Goal: Task Accomplishment & Management: Complete application form

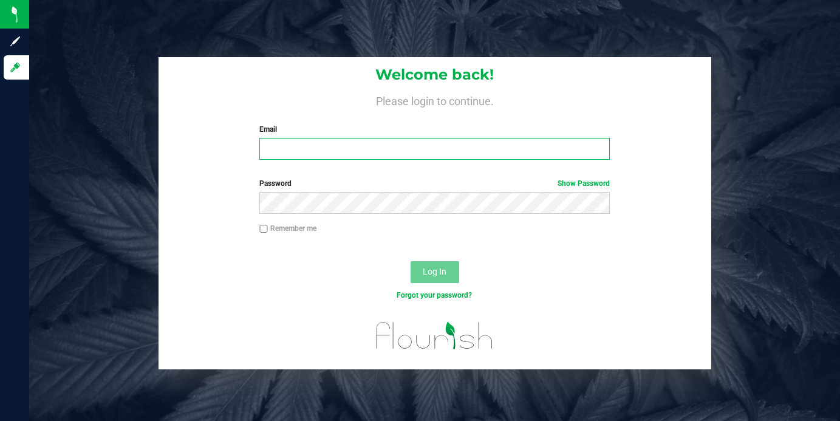
type input "[EMAIL_ADDRESS][DOMAIN_NAME]"
click at [476, 155] on input "[EMAIL_ADDRESS][DOMAIN_NAME]" at bounding box center [434, 149] width 350 height 22
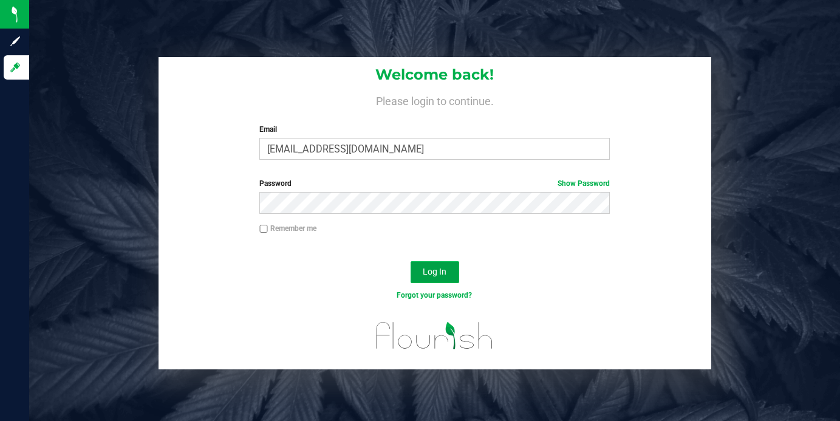
click at [434, 277] on button "Log In" at bounding box center [434, 272] width 49 height 22
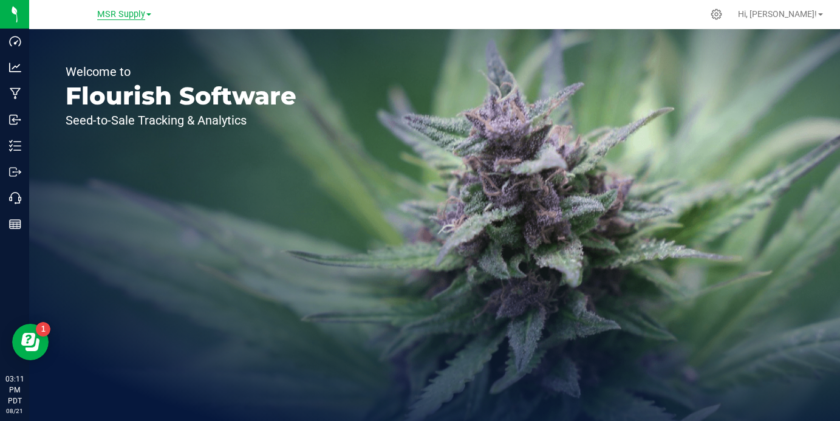
click at [131, 13] on span "MSR Supply" at bounding box center [121, 14] width 48 height 11
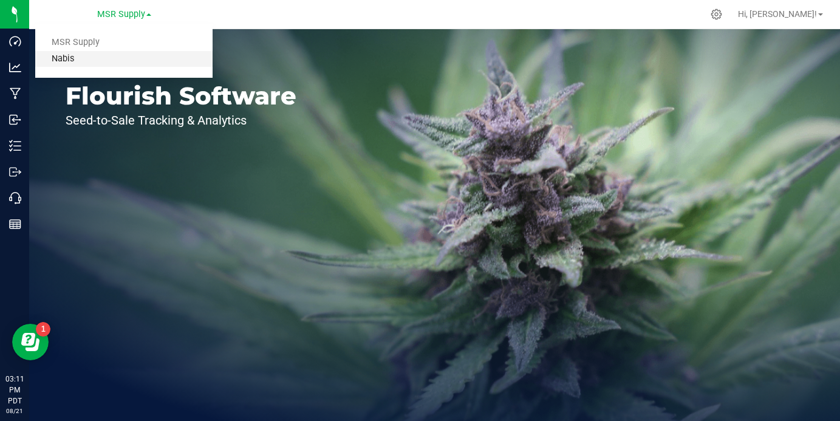
click at [137, 60] on link "Nabis" at bounding box center [123, 59] width 177 height 16
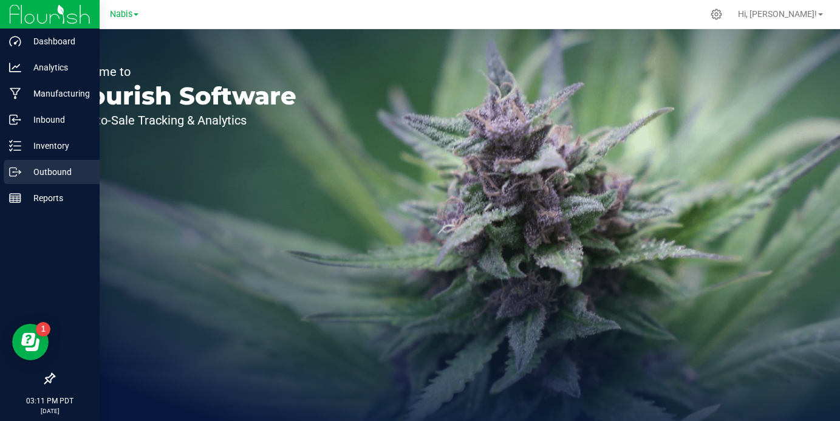
click at [21, 172] on p "Outbound" at bounding box center [57, 172] width 73 height 15
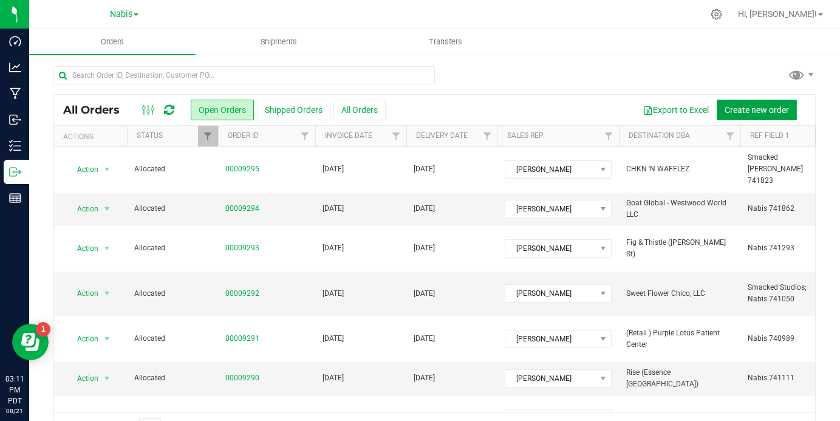
click at [730, 107] on span "Create new order" at bounding box center [756, 110] width 64 height 10
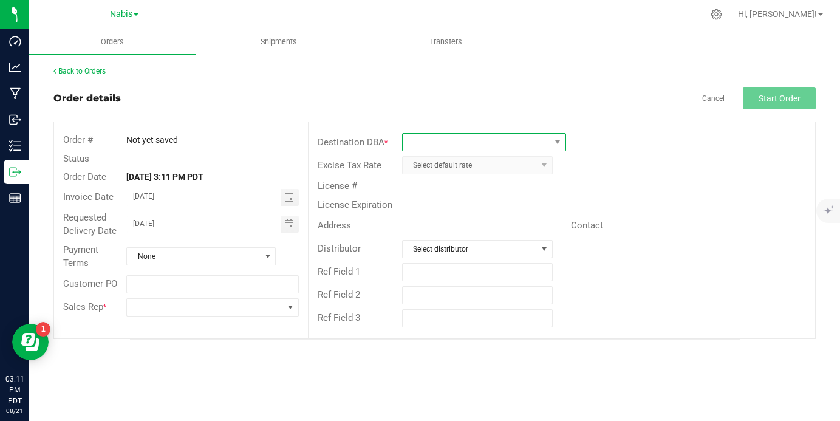
click at [488, 142] on span at bounding box center [477, 142] width 148 height 17
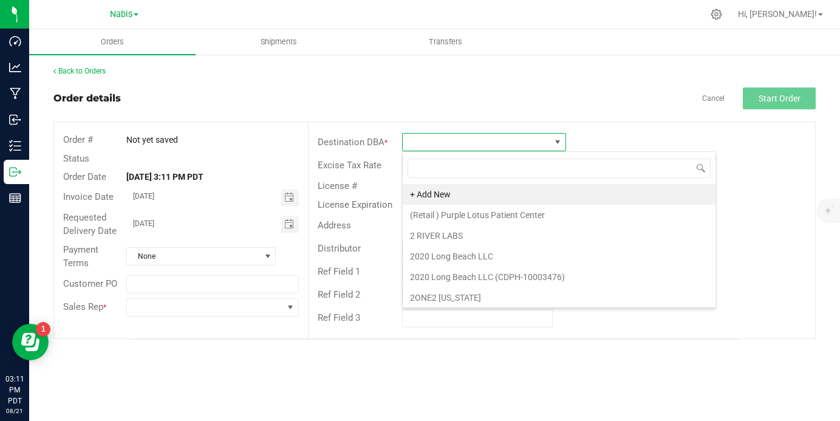
scroll to position [18, 164]
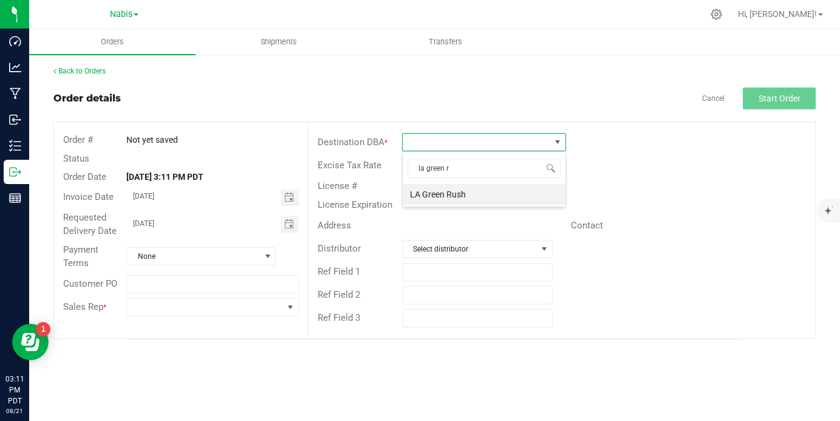
type input "la green ru"
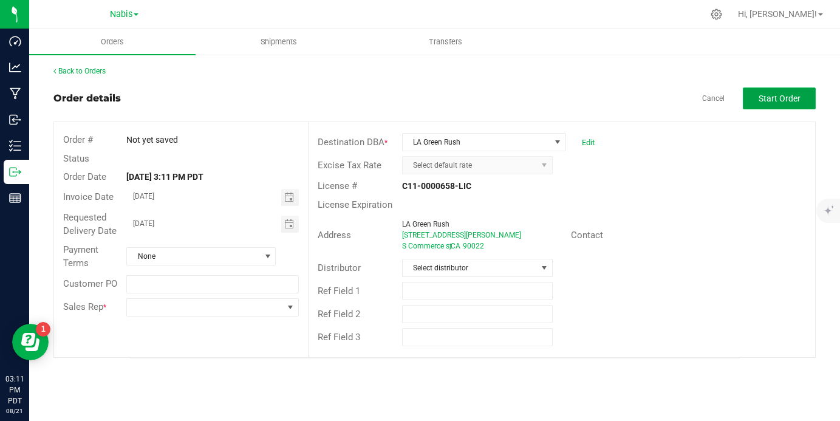
click at [800, 91] on button "Start Order" at bounding box center [779, 98] width 73 height 22
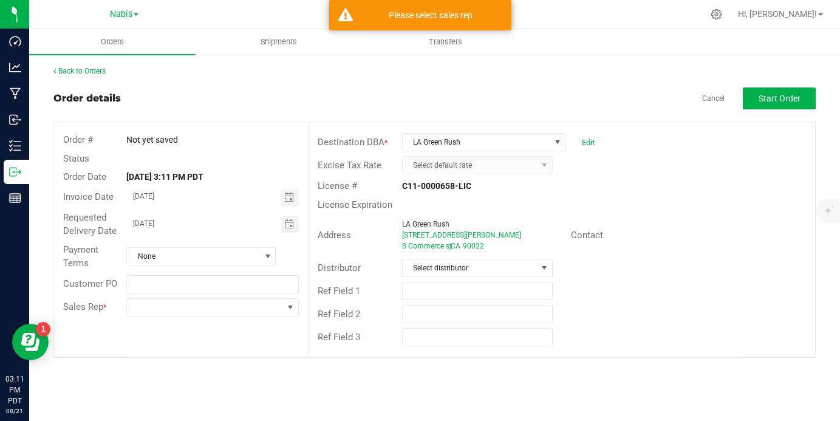
click at [256, 318] on div "Sales Rep *" at bounding box center [181, 307] width 254 height 23
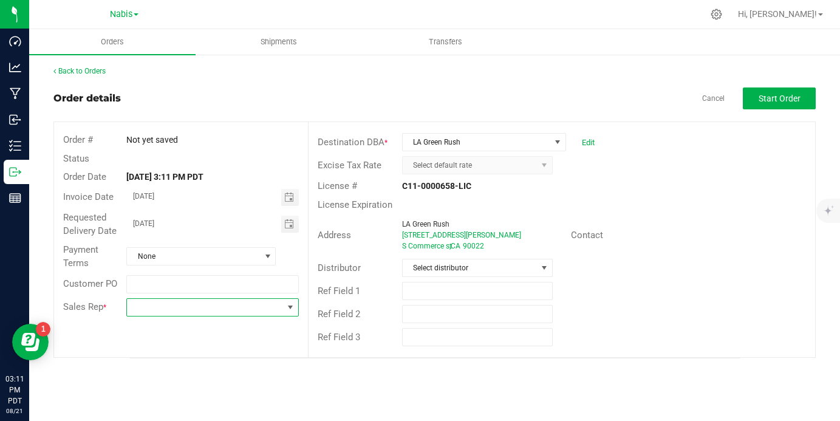
click at [292, 310] on span at bounding box center [290, 307] width 10 height 10
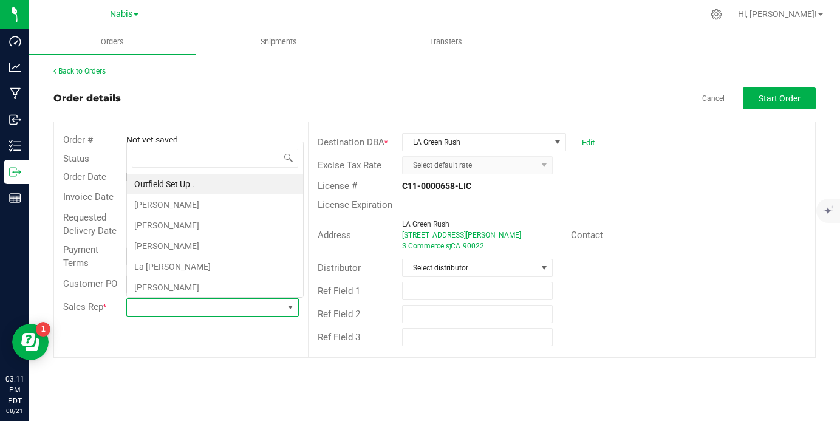
scroll to position [18, 172]
type input "itnoc"
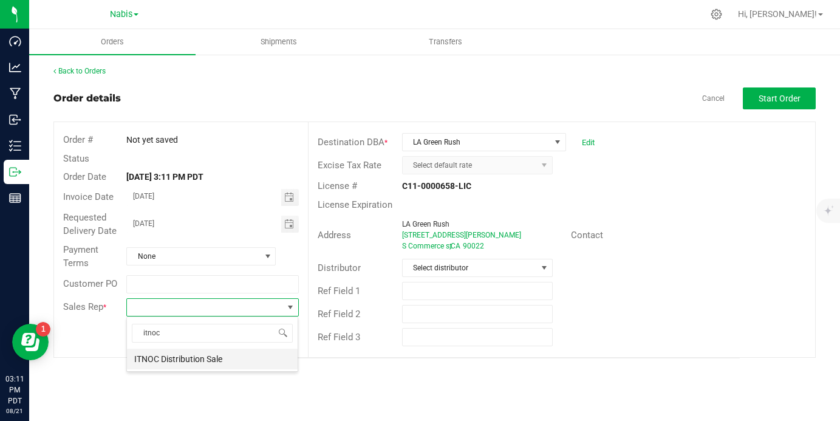
click at [177, 362] on li "ITNOC Distribution Sale" at bounding box center [212, 359] width 171 height 21
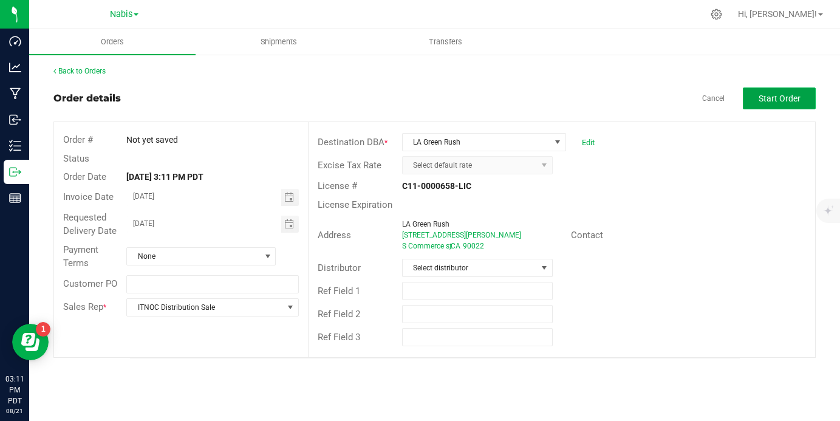
click at [782, 100] on span "Start Order" at bounding box center [779, 99] width 42 height 10
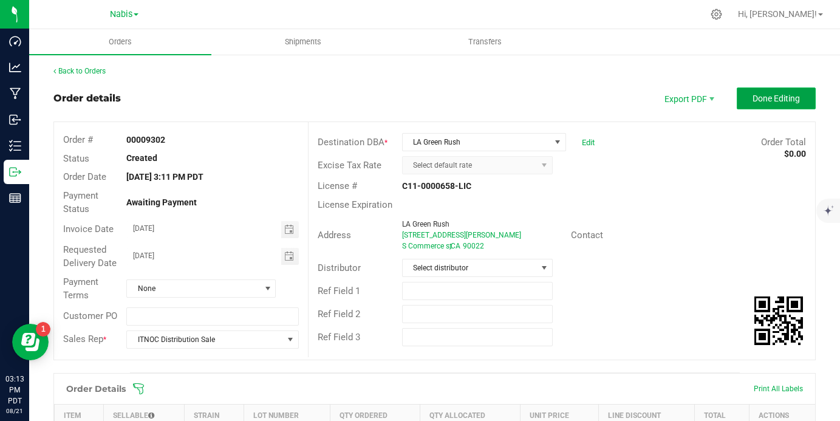
click at [794, 107] on button "Done Editing" at bounding box center [775, 98] width 79 height 22
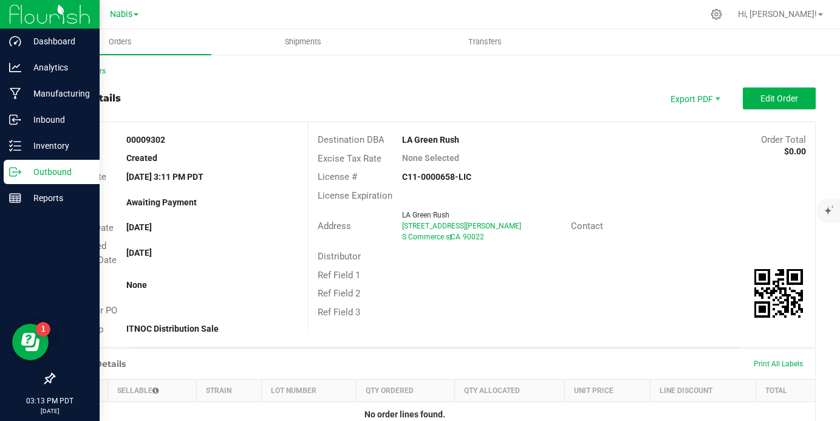
click at [17, 177] on icon at bounding box center [15, 172] width 12 height 12
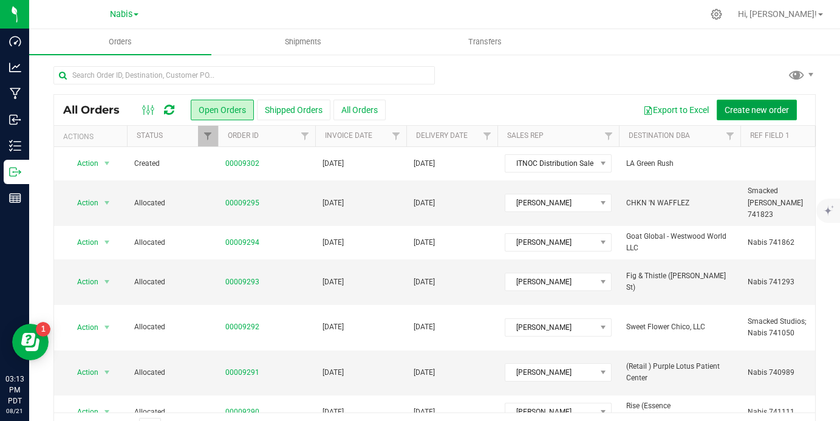
click at [753, 109] on span "Create new order" at bounding box center [756, 110] width 64 height 10
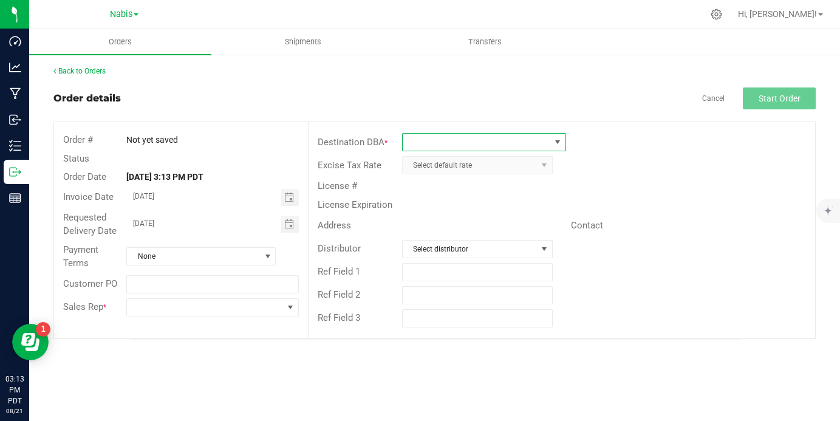
click at [438, 146] on span at bounding box center [477, 142] width 148 height 17
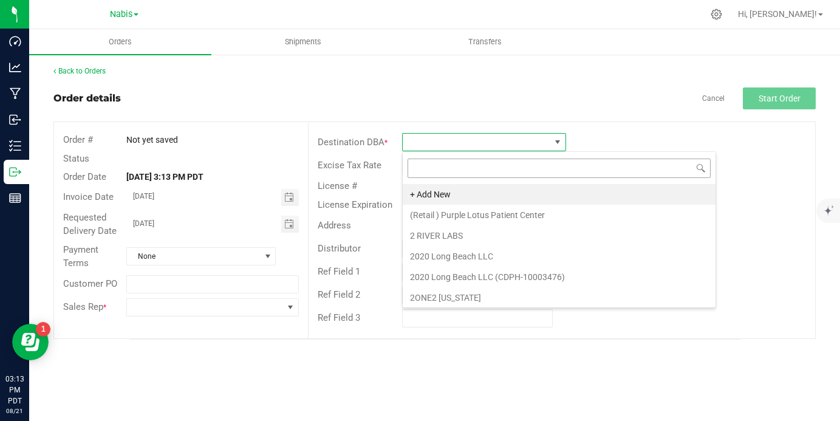
scroll to position [18, 164]
type input "l"
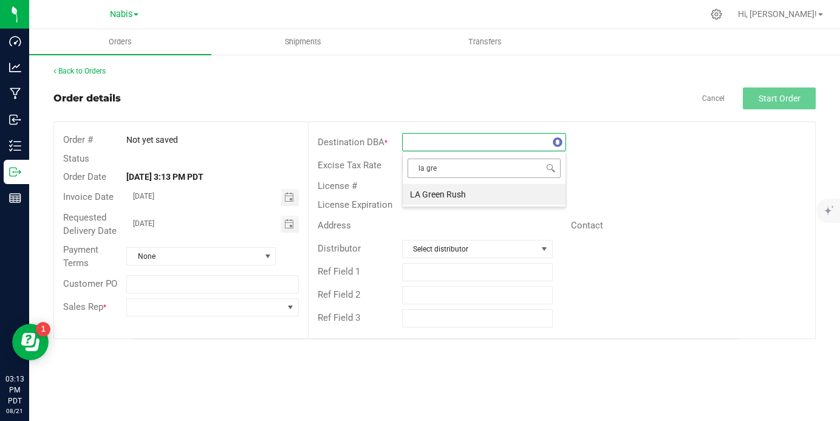
type input "la gree"
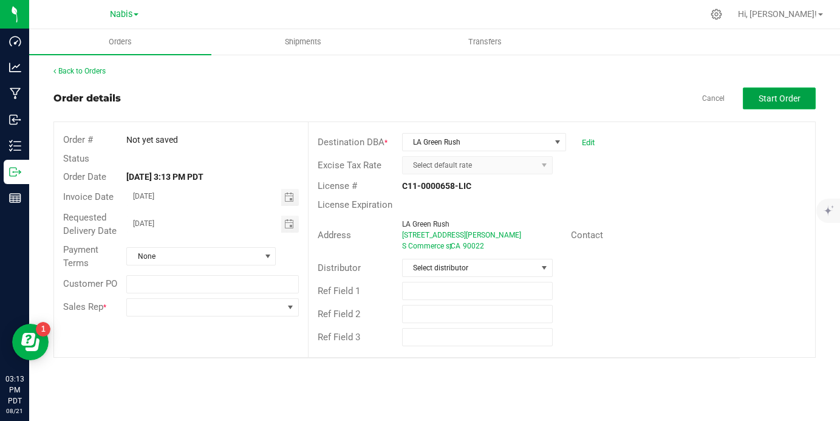
click at [767, 108] on button "Start Order" at bounding box center [779, 98] width 73 height 22
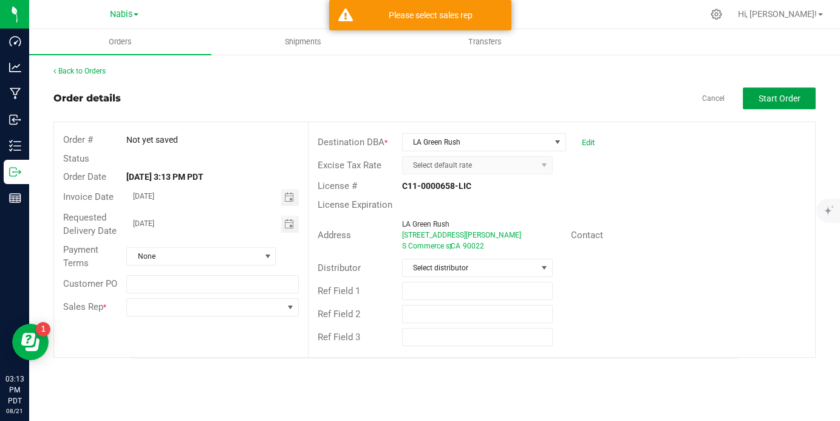
click at [775, 98] on span "Start Order" at bounding box center [779, 99] width 42 height 10
click at [165, 305] on span at bounding box center [204, 307] width 155 height 17
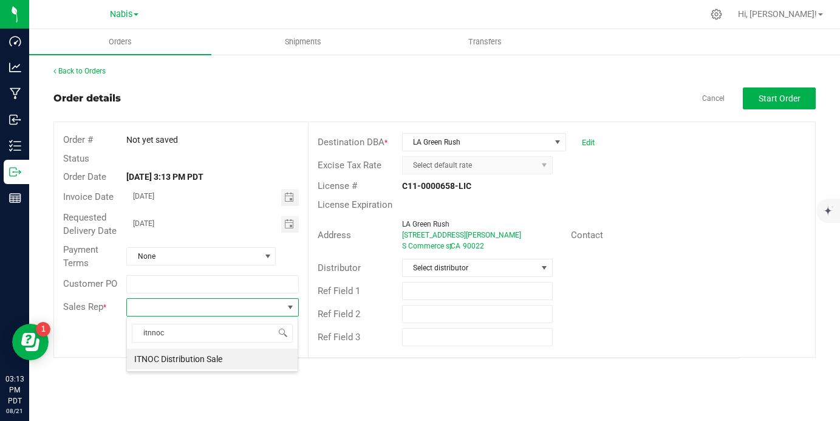
scroll to position [0, 0]
type input "itnoc"
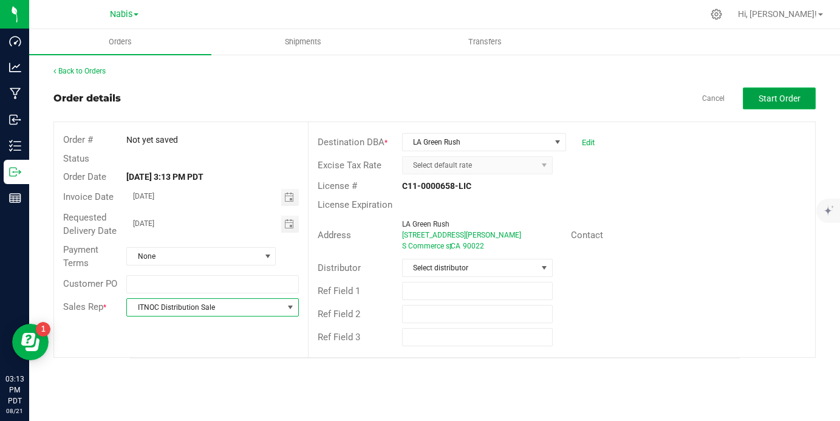
click at [803, 95] on button "Start Order" at bounding box center [779, 98] width 73 height 22
